Goal: Use online tool/utility: Utilize a website feature to perform a specific function

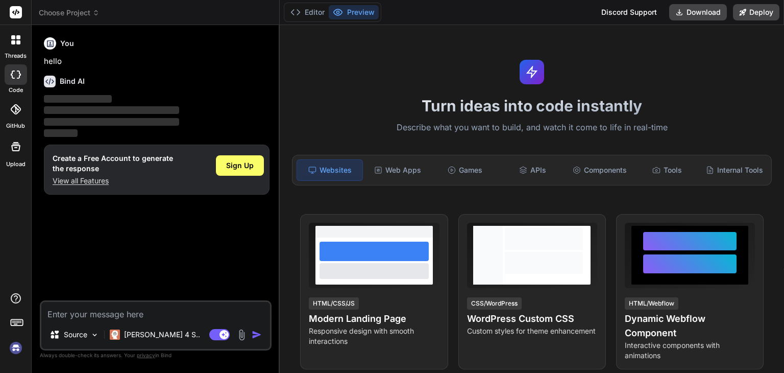
click at [347, 80] on div "Turn ideas into code instantly Describe what you want to build, and watch it co…" at bounding box center [532, 199] width 504 height 348
click at [401, 172] on div "Web Apps" at bounding box center [397, 169] width 65 height 21
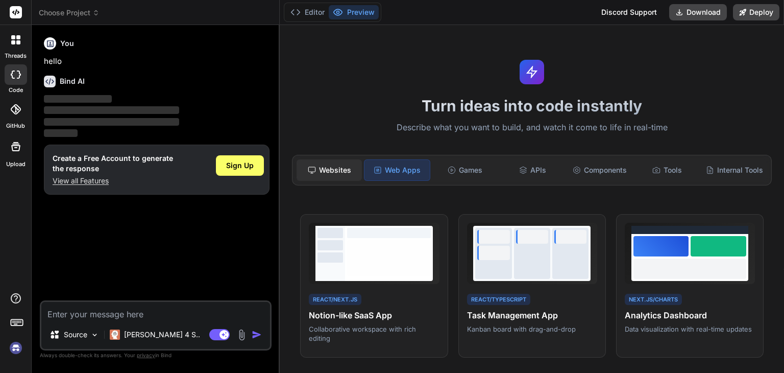
click at [318, 174] on div "Websites" at bounding box center [328, 169] width 65 height 21
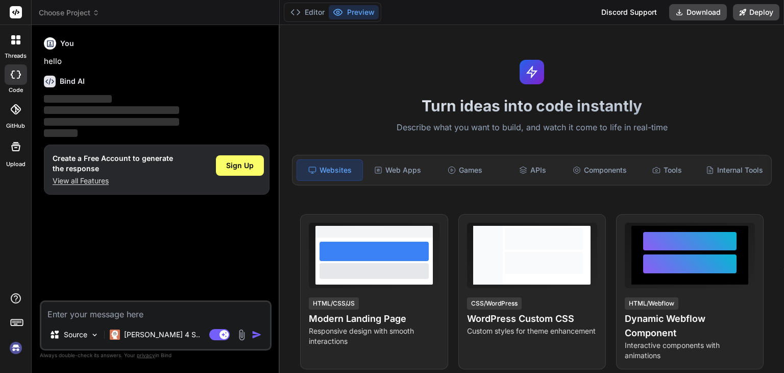
click at [18, 107] on icon at bounding box center [15, 109] width 10 height 10
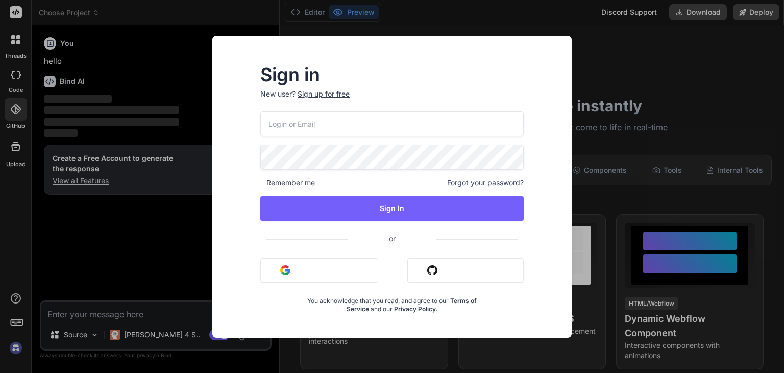
click at [6, 85] on div "Sign in New user? Sign up for free Remember me Forgot your password? Sign In or…" at bounding box center [392, 186] width 784 height 373
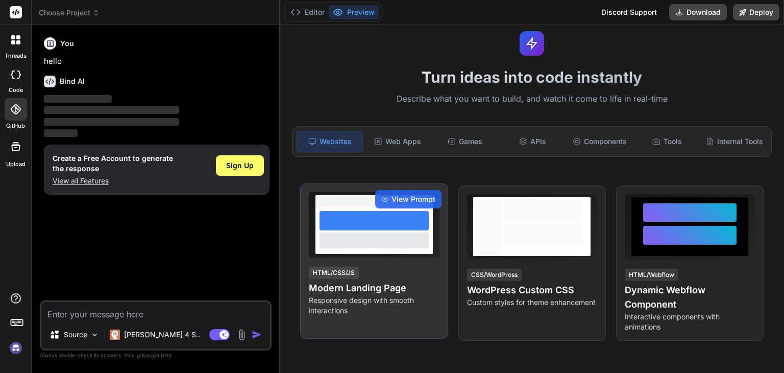
scroll to position [51, 0]
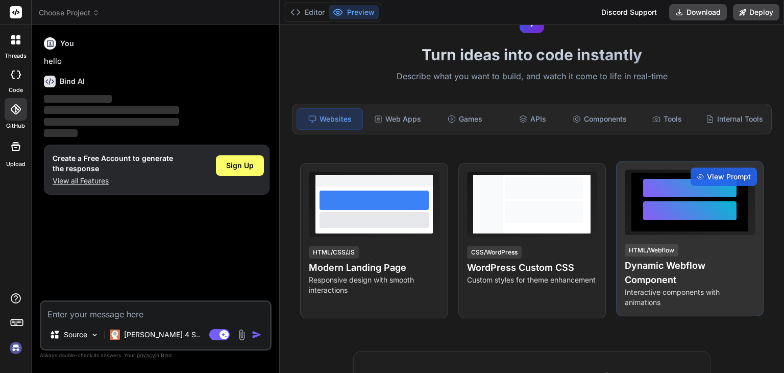
click at [709, 275] on h4 "Dynamic Webflow Component" at bounding box center [690, 272] width 130 height 29
click at [707, 182] on span "View Prompt" at bounding box center [729, 176] width 44 height 10
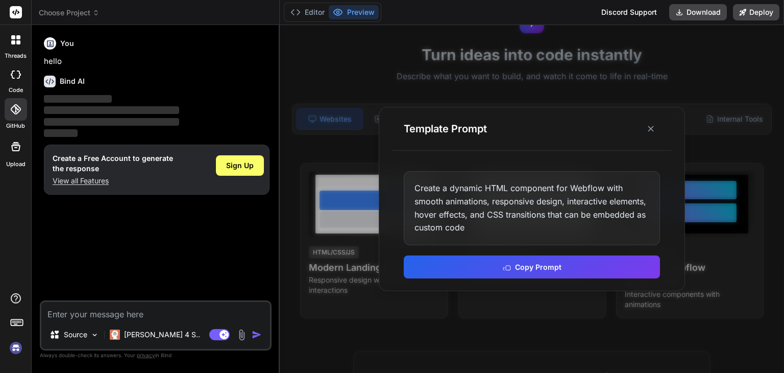
click at [645, 138] on div "Template Prompt" at bounding box center [531, 128] width 281 height 43
click at [645, 133] on button at bounding box center [650, 128] width 18 height 18
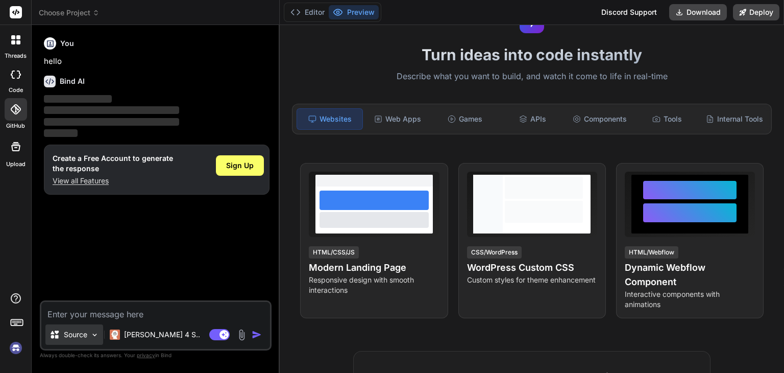
click at [91, 331] on img at bounding box center [94, 334] width 9 height 9
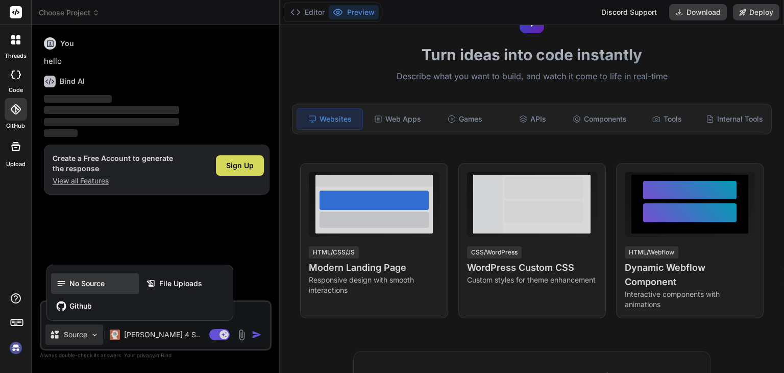
click at [81, 280] on span "No Source" at bounding box center [86, 283] width 35 height 10
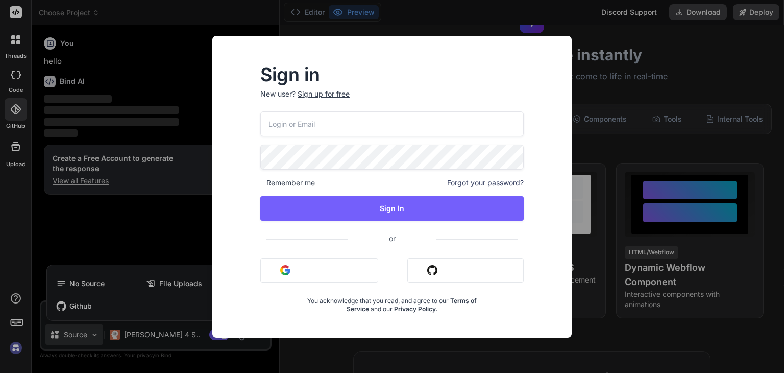
click at [352, 270] on button "Sign in with Google" at bounding box center [319, 270] width 118 height 24
click at [239, 176] on div "Sign in New user? Sign up for free Remember me Forgot your password? Sign In or…" at bounding box center [391, 195] width 343 height 283
click at [181, 217] on div "Sign in New user? Sign up for free Remember me Forgot your password? Sign In or…" at bounding box center [392, 186] width 784 height 373
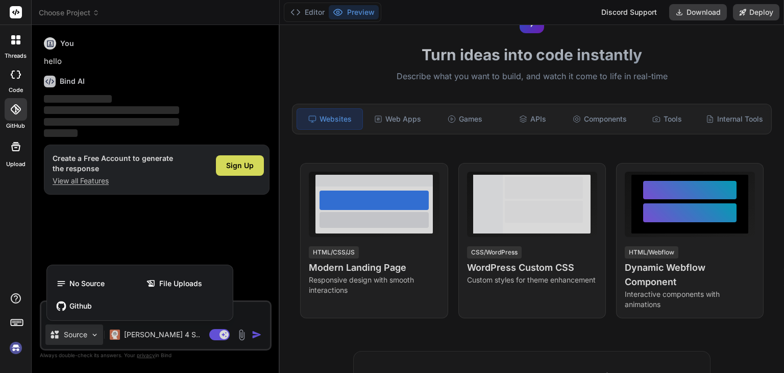
click at [285, 216] on div at bounding box center [392, 186] width 784 height 373
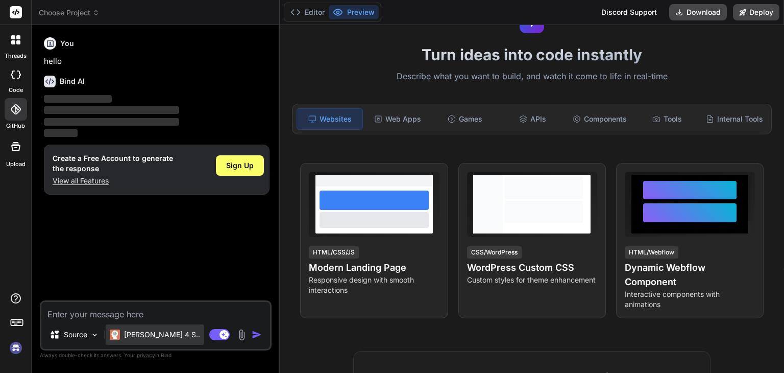
click at [154, 339] on p "[PERSON_NAME] 4 S.." at bounding box center [162, 334] width 76 height 10
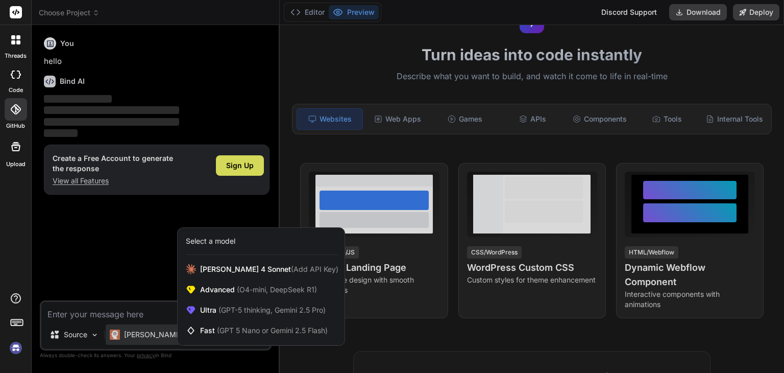
click at [155, 336] on div at bounding box center [392, 186] width 784 height 373
type textarea "x"
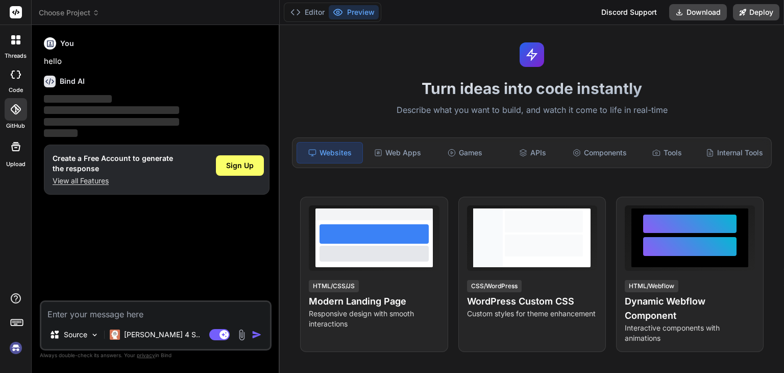
scroll to position [0, 0]
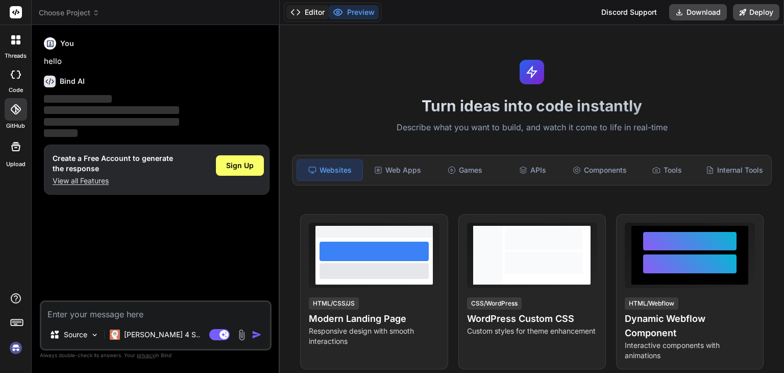
click at [295, 6] on button "Editor" at bounding box center [307, 12] width 42 height 14
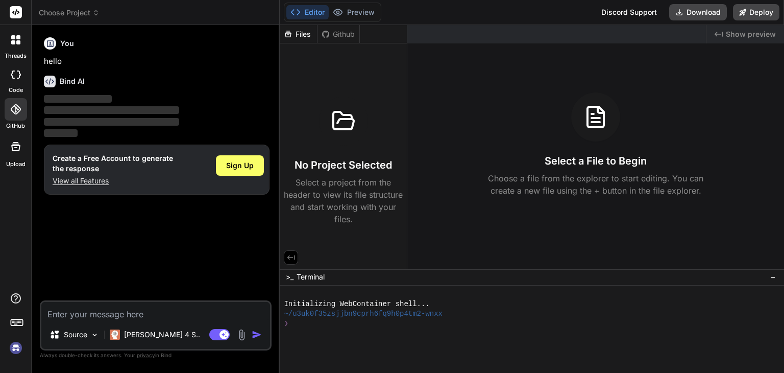
click at [534, 115] on div "Select a File to Begin Choose a file from the explorer to start editing. You ca…" at bounding box center [595, 144] width 377 height 104
